Goal: Use online tool/utility: Utilize a website feature to perform a specific function

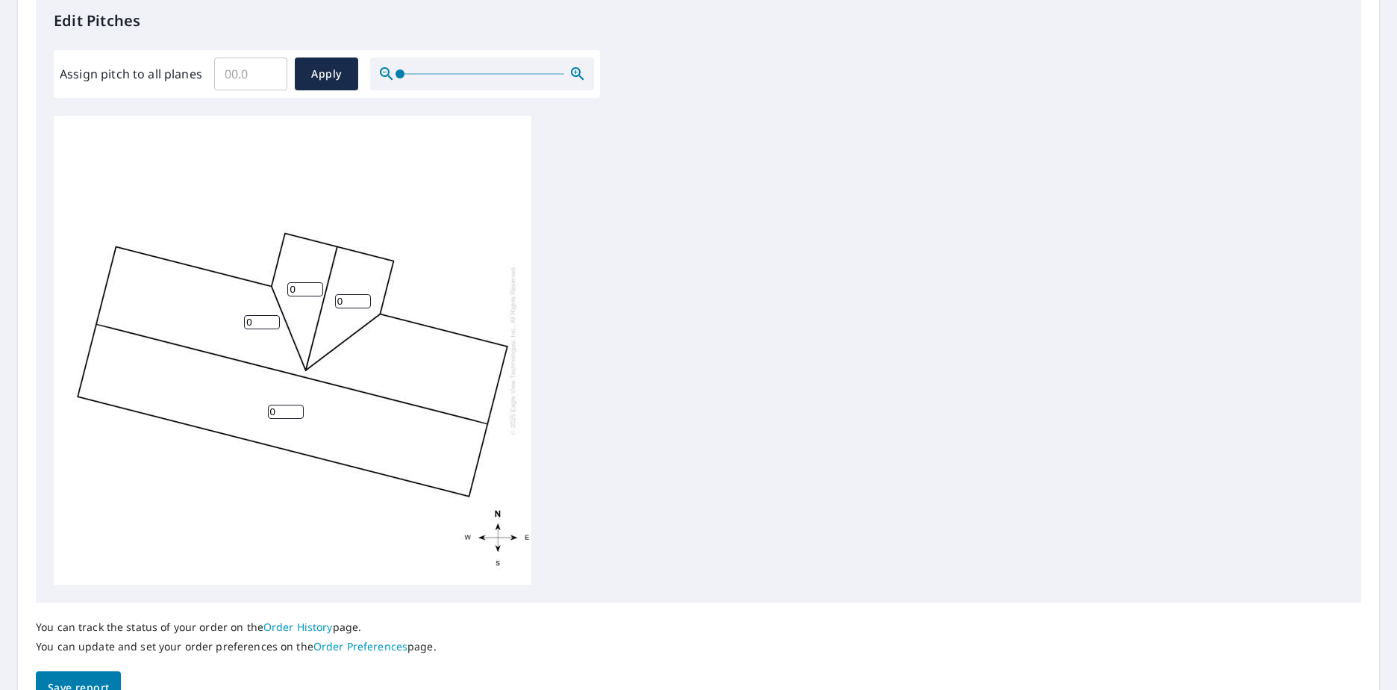
scroll to position [373, 0]
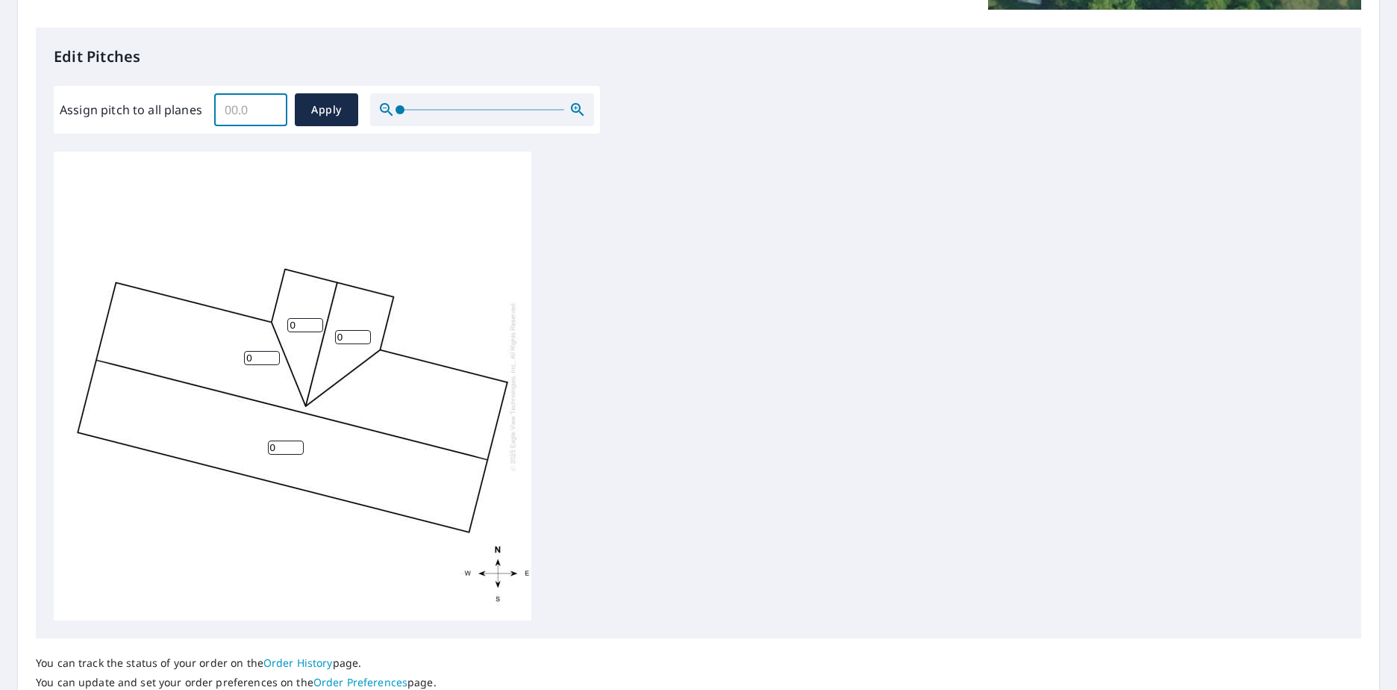
click at [258, 110] on input "Assign pitch to all planes" at bounding box center [250, 110] width 73 height 42
click at [272, 109] on input "0.1" at bounding box center [250, 110] width 73 height 42
click at [272, 107] on input "0.2" at bounding box center [250, 110] width 73 height 42
click at [272, 107] on input "0.3" at bounding box center [250, 110] width 73 height 42
click at [272, 107] on input "0.4" at bounding box center [250, 110] width 73 height 42
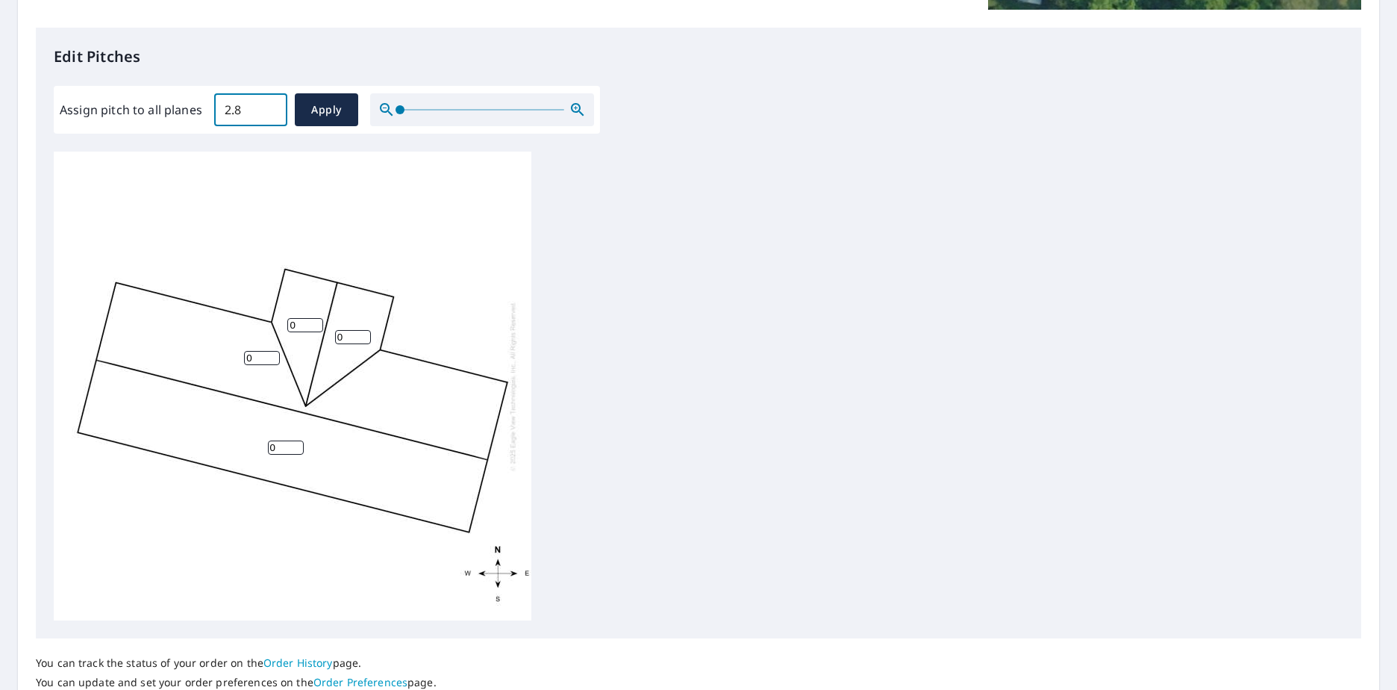
click at [272, 107] on input "2.8" at bounding box center [250, 110] width 73 height 42
click at [272, 107] on input "2.9" at bounding box center [250, 110] width 73 height 42
type input "3"
click at [272, 107] on input "3" at bounding box center [250, 110] width 73 height 42
click at [315, 108] on span "Apply" at bounding box center [327, 110] width 40 height 19
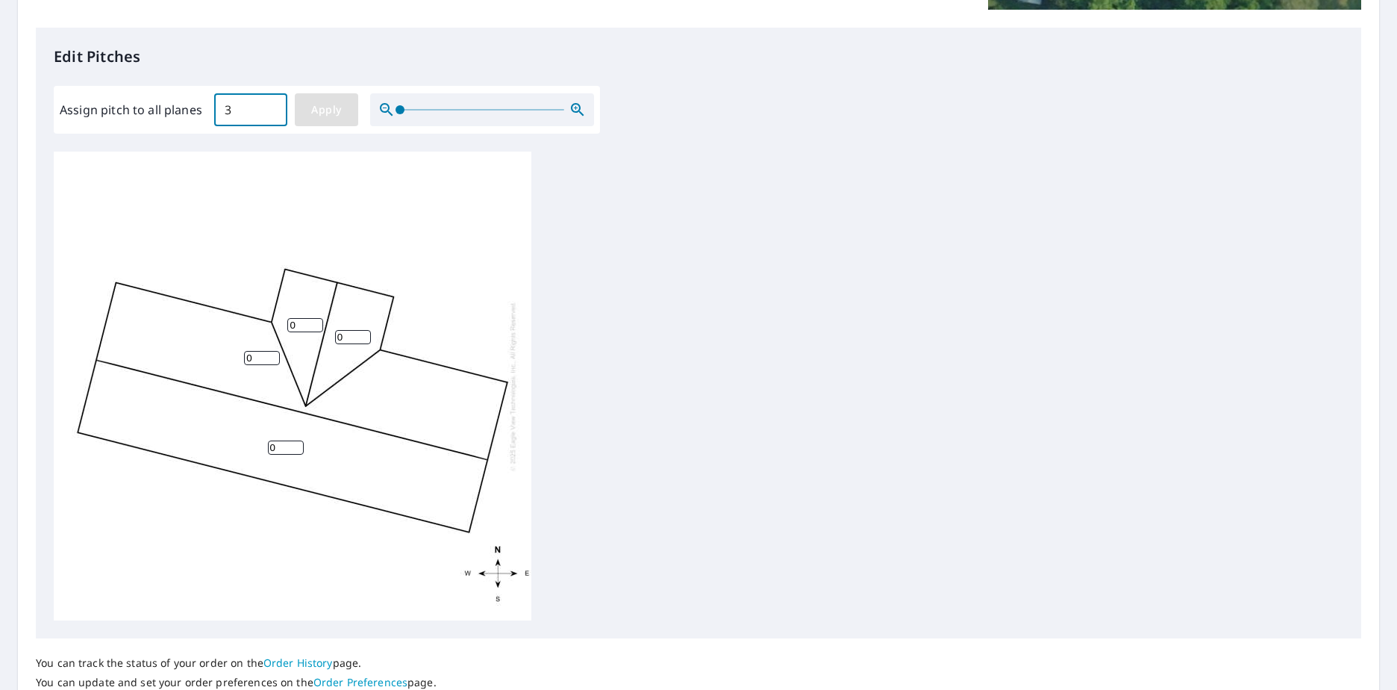
type input "3"
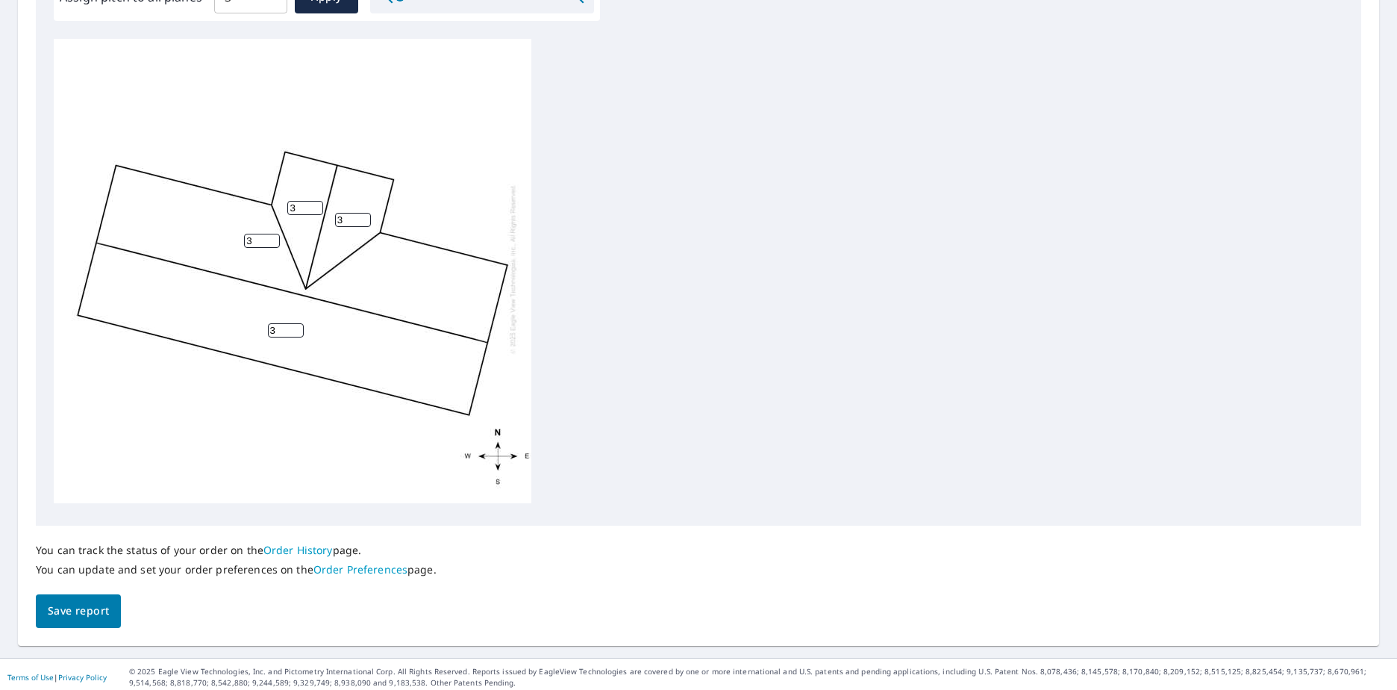
scroll to position [492, 0]
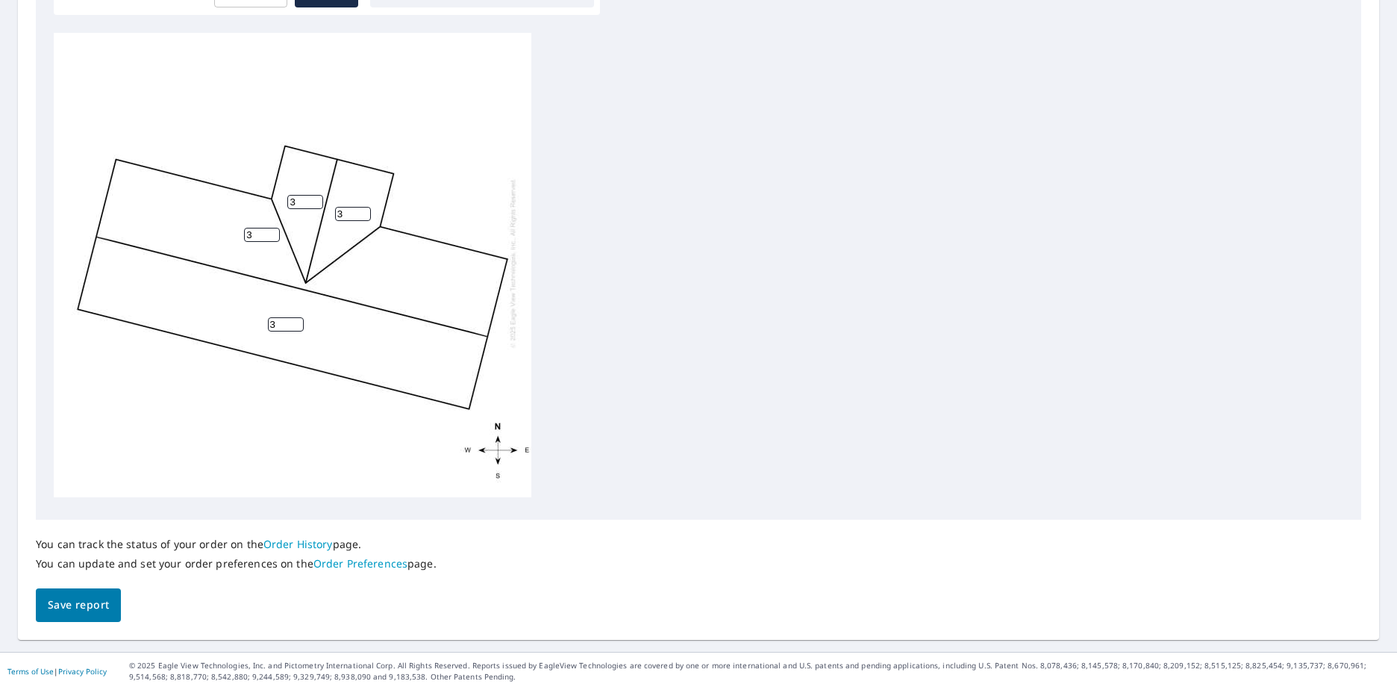
click at [82, 611] on span "Save report" at bounding box center [78, 605] width 61 height 19
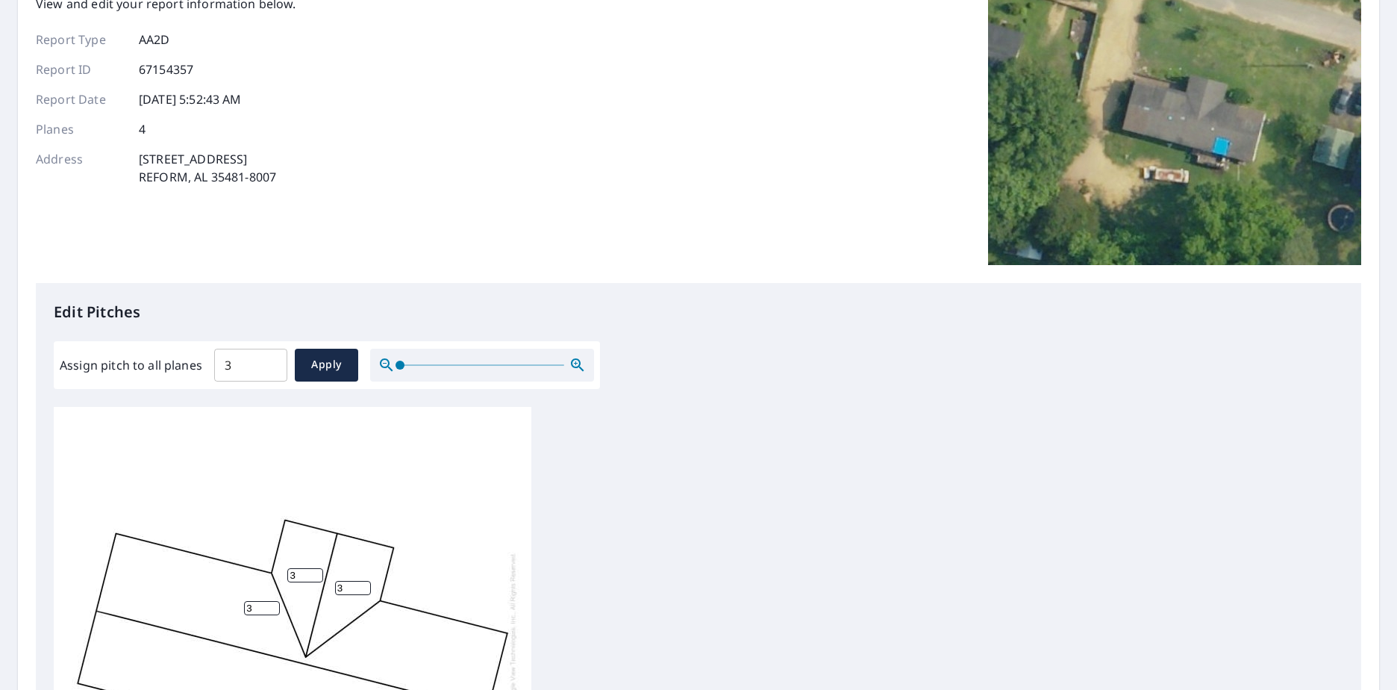
scroll to position [0, 0]
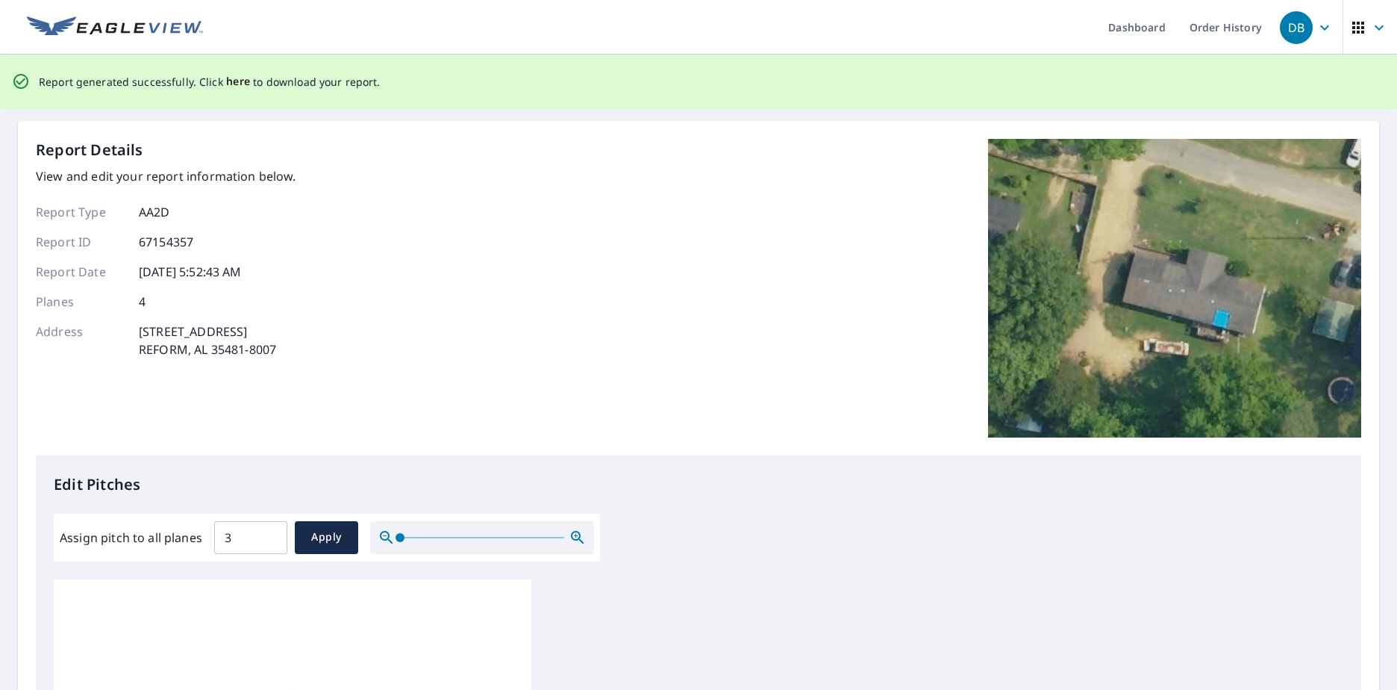
click at [234, 81] on span "here" at bounding box center [238, 81] width 25 height 19
